Goal: Obtain resource: Obtain resource

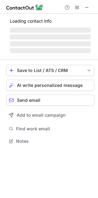
scroll to position [137, 98]
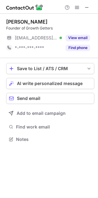
scroll to position [135, 98]
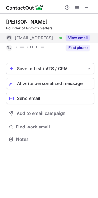
click at [82, 36] on button "View email" at bounding box center [78, 38] width 24 height 6
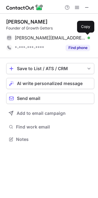
click at [88, 39] on span at bounding box center [87, 37] width 5 height 5
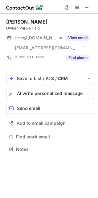
scroll to position [145, 98]
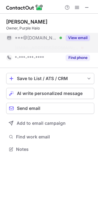
click at [80, 37] on button "View email" at bounding box center [78, 38] width 24 height 6
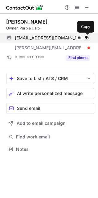
click at [86, 38] on span at bounding box center [87, 37] width 5 height 5
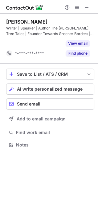
scroll to position [130, 98]
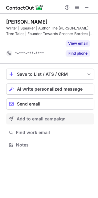
scroll to position [130, 98]
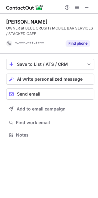
scroll to position [130, 98]
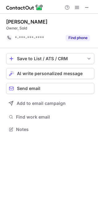
scroll to position [125, 98]
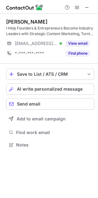
scroll to position [140, 98]
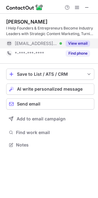
click at [81, 39] on div "View email" at bounding box center [76, 43] width 28 height 10
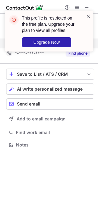
click at [87, 15] on span at bounding box center [88, 16] width 5 height 6
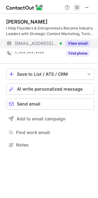
click at [78, 7] on span at bounding box center [77, 7] width 5 height 5
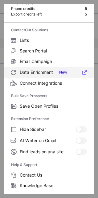
scroll to position [31, 0]
